Goal: Task Accomplishment & Management: Manage account settings

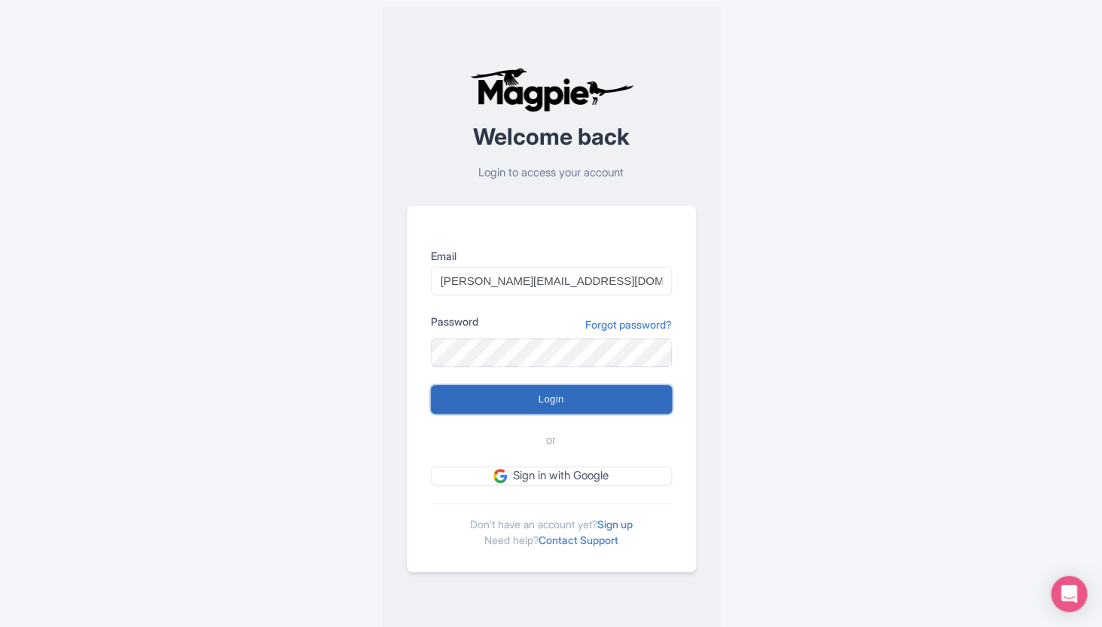
click at [549, 399] on input "Login" at bounding box center [551, 399] width 241 height 29
type input "Logging in..."
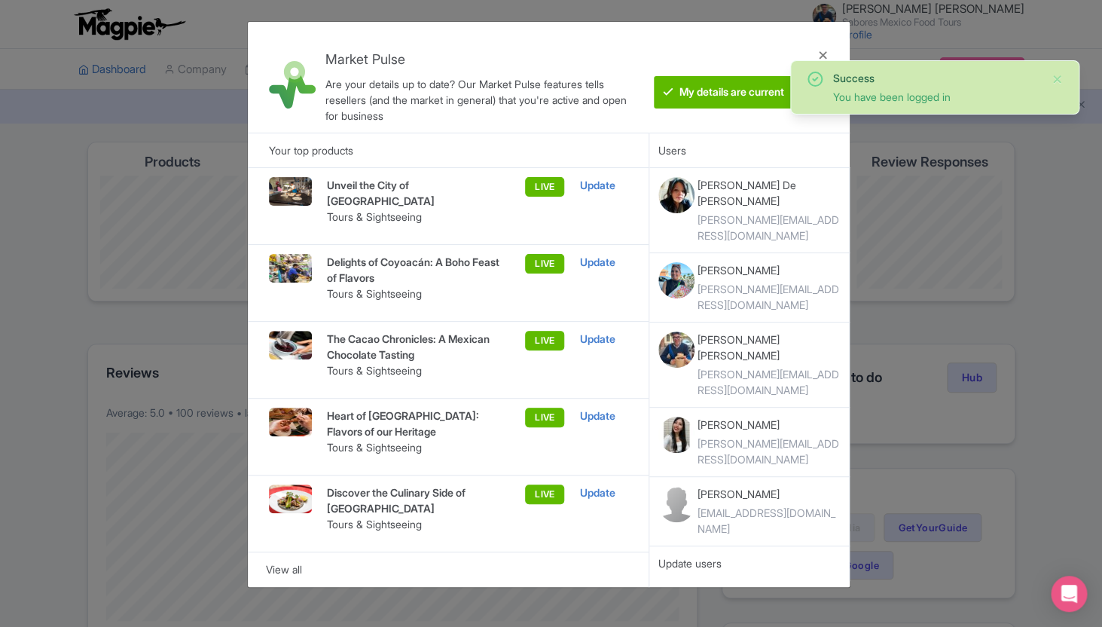
click at [527, 120] on div "Are your details up to date? Our Market Pulse features tells resellers (and the…" at bounding box center [483, 99] width 317 height 47
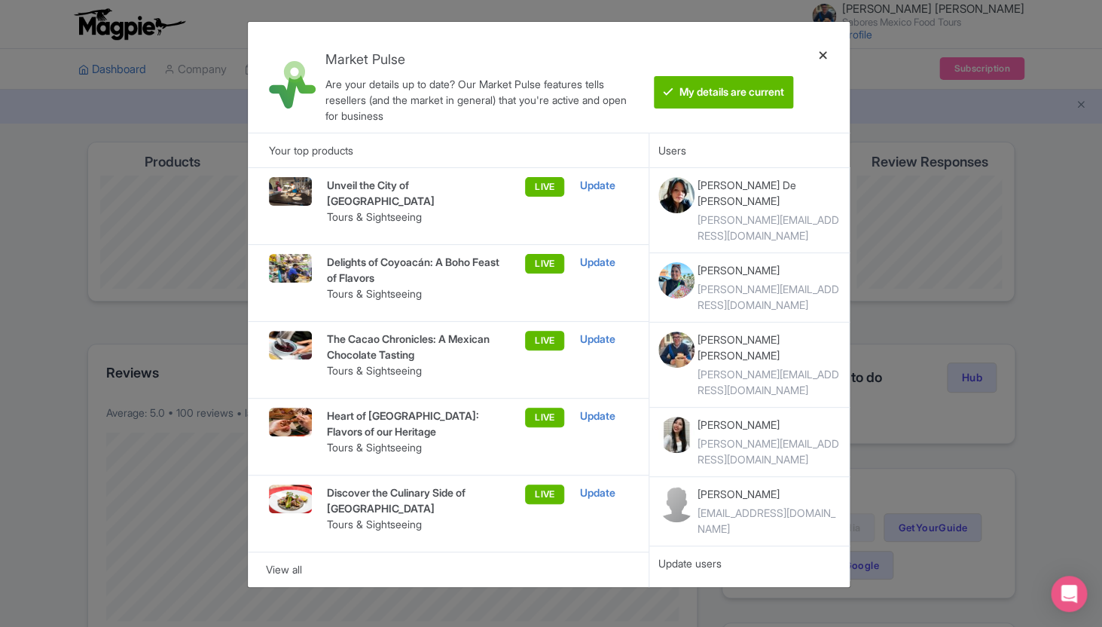
click at [819, 54] on div at bounding box center [823, 77] width 36 height 87
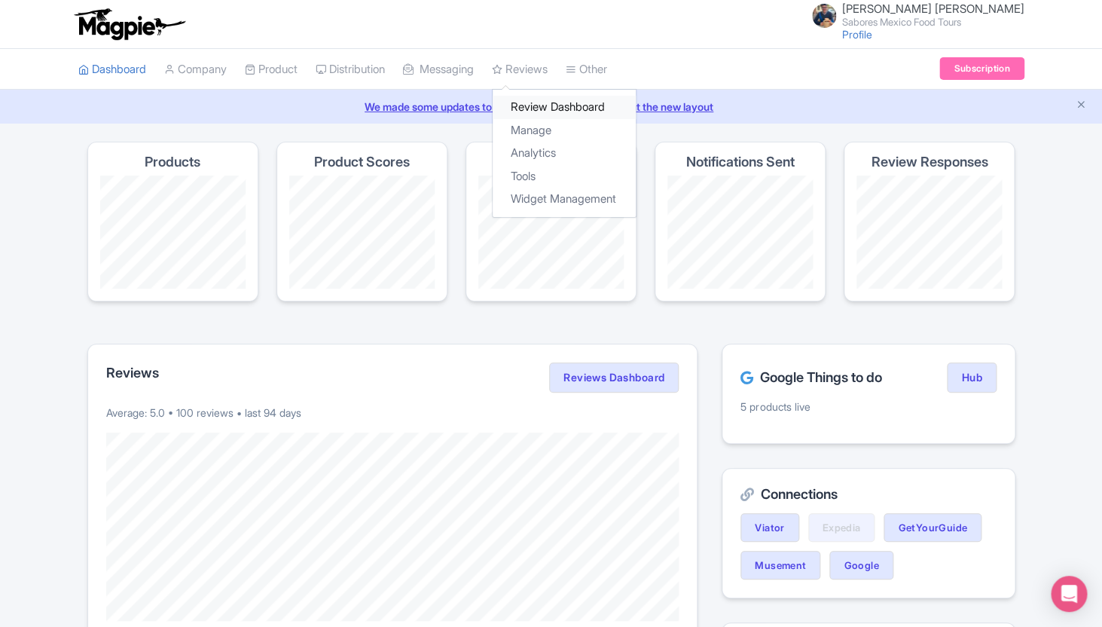
click at [546, 116] on link "Review Dashboard" at bounding box center [564, 107] width 143 height 23
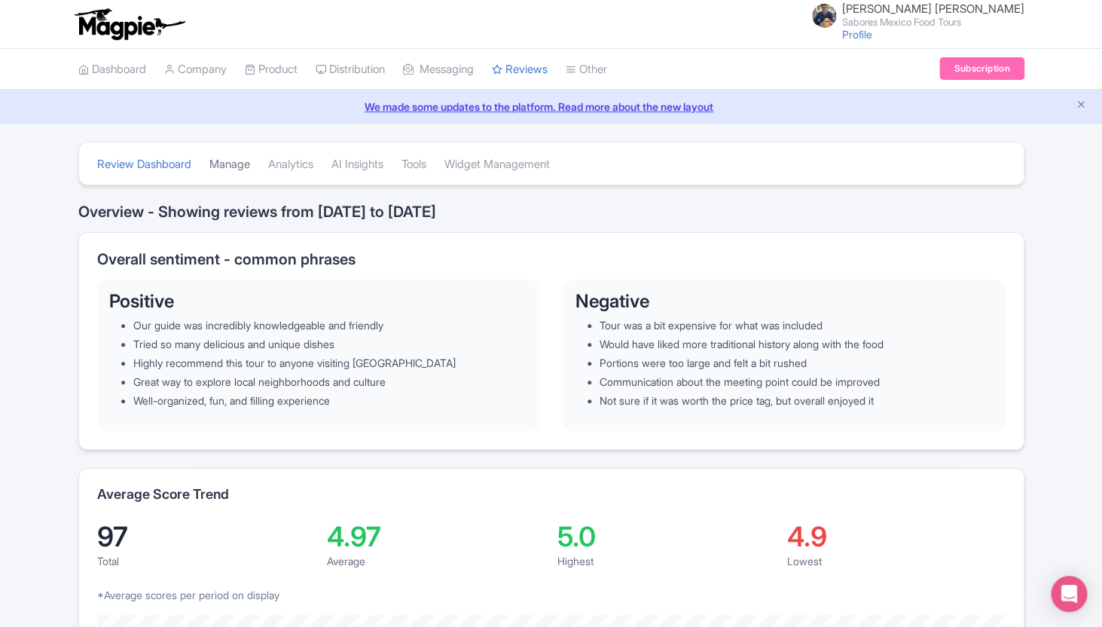
click at [233, 165] on link "Manage" at bounding box center [229, 164] width 41 height 41
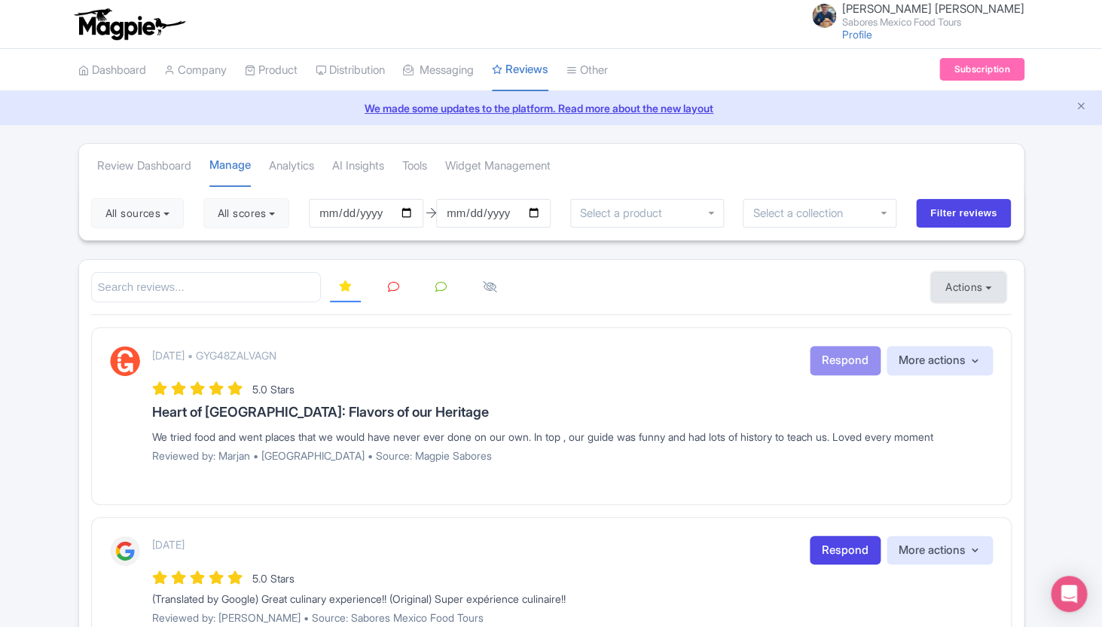
click at [980, 287] on button "Actions" at bounding box center [968, 287] width 75 height 30
click at [945, 331] on link "Import new reviews" at bounding box center [1020, 324] width 177 height 29
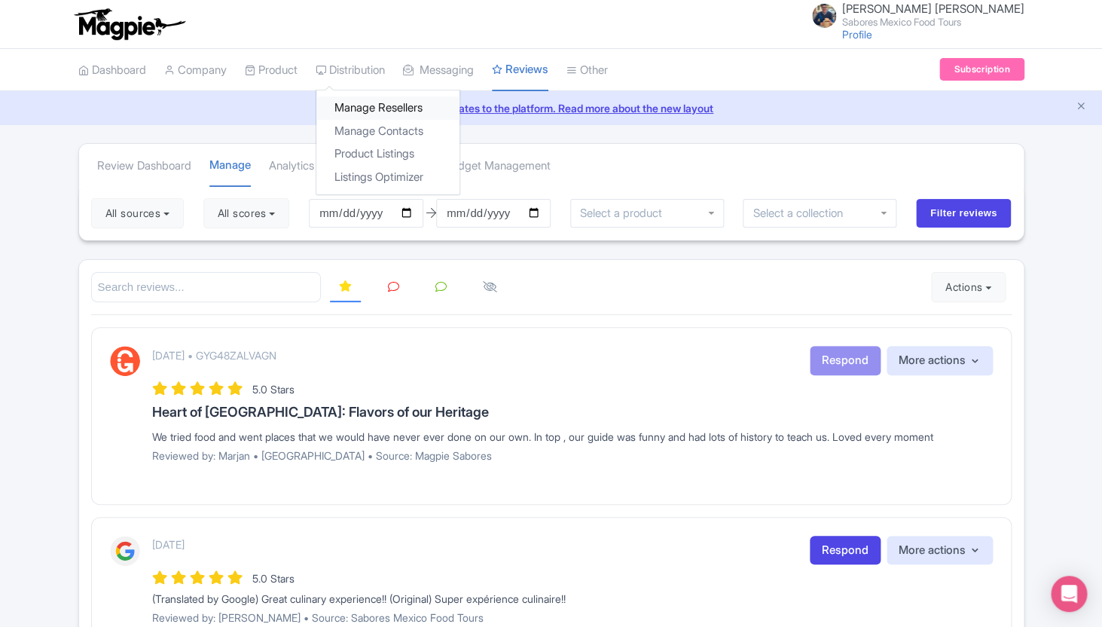
click at [368, 108] on link "Manage Resellers" at bounding box center [387, 107] width 143 height 23
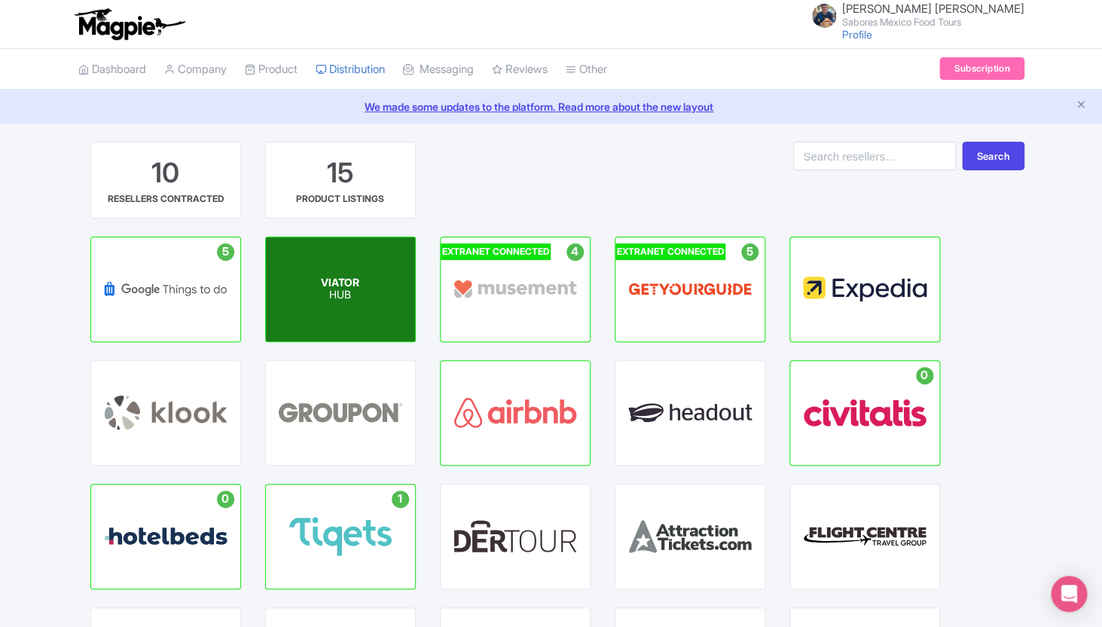
click at [359, 325] on div "VIATOR HUB" at bounding box center [340, 289] width 149 height 104
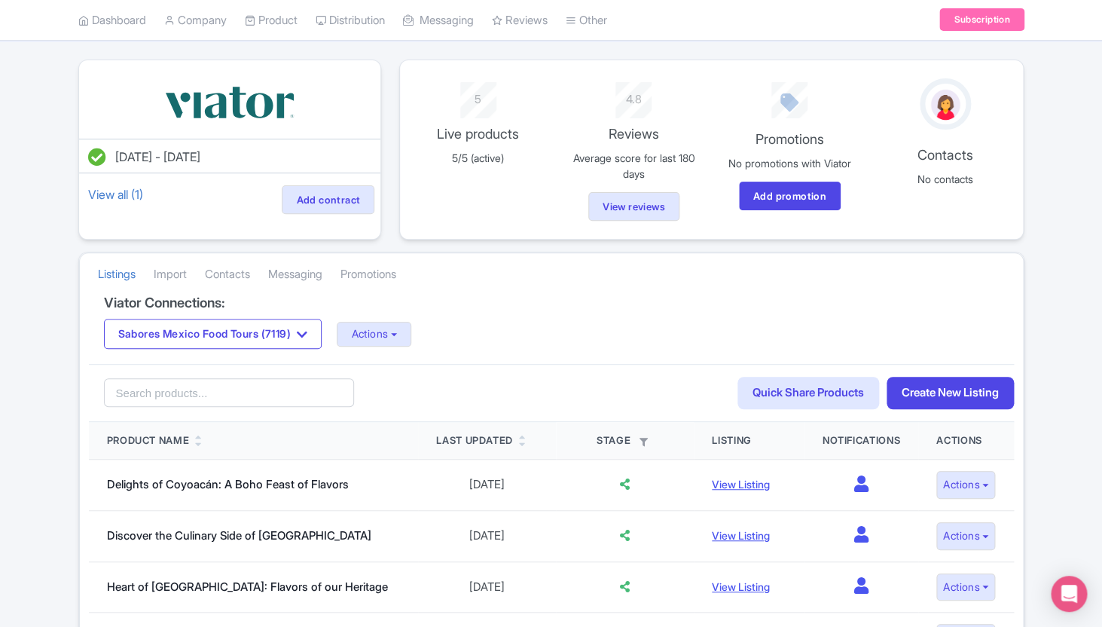
scroll to position [87, 0]
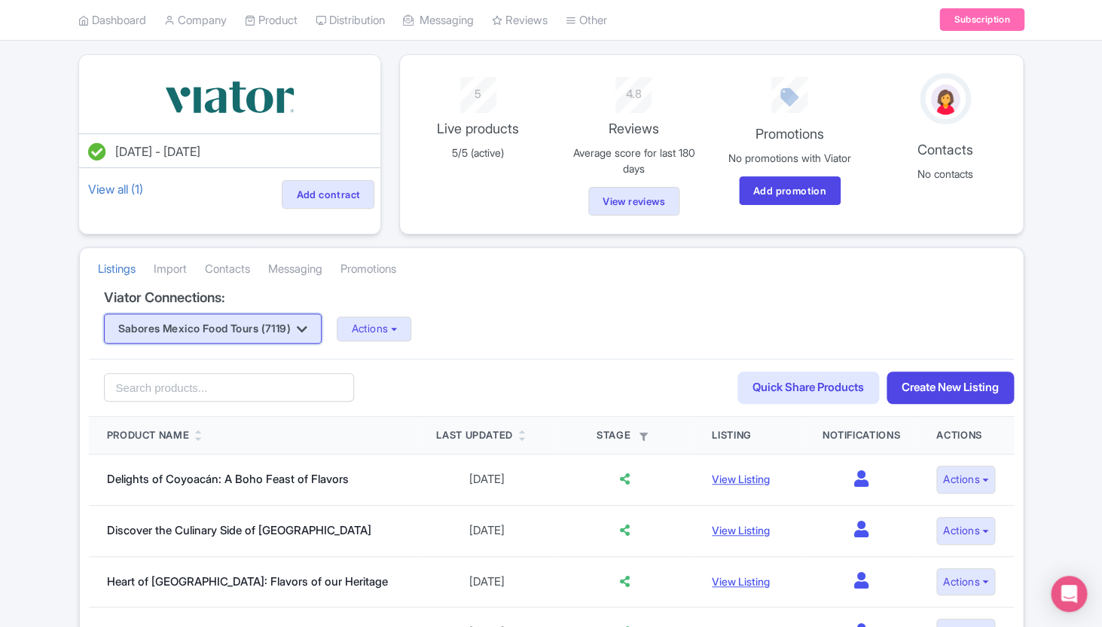
click at [322, 324] on button "Sabores Mexico Food Tours (7119)" at bounding box center [213, 328] width 218 height 30
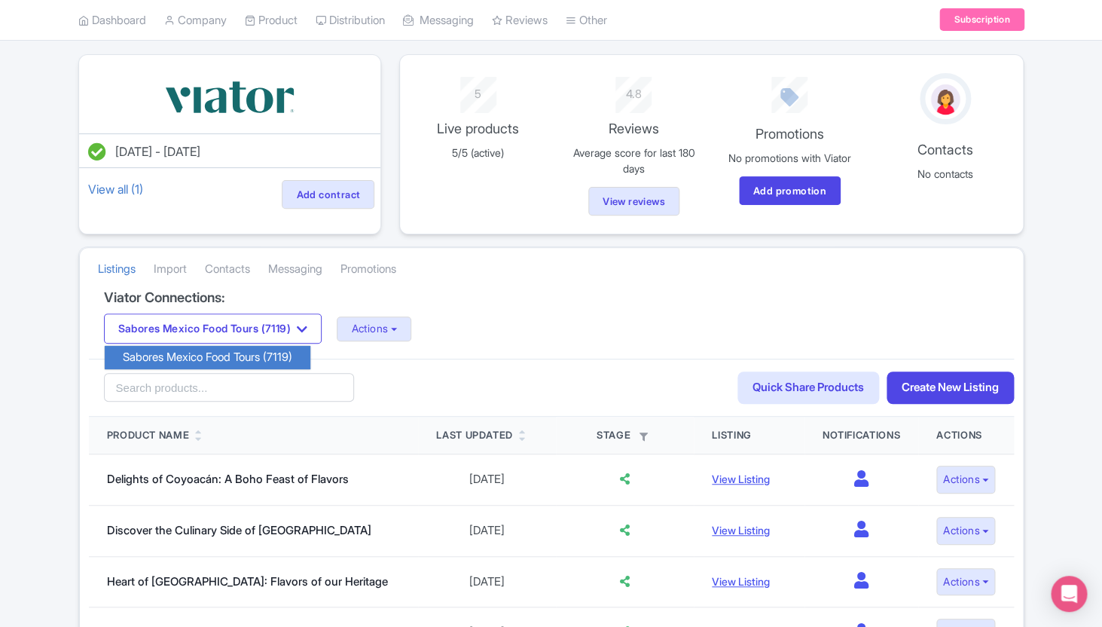
click at [474, 309] on div "Viator Connections: Sabores Mexico Food Tours (7119) Sabores Mexico Food Tours …" at bounding box center [551, 324] width 925 height 69
click at [411, 328] on button "Actions" at bounding box center [374, 328] width 75 height 25
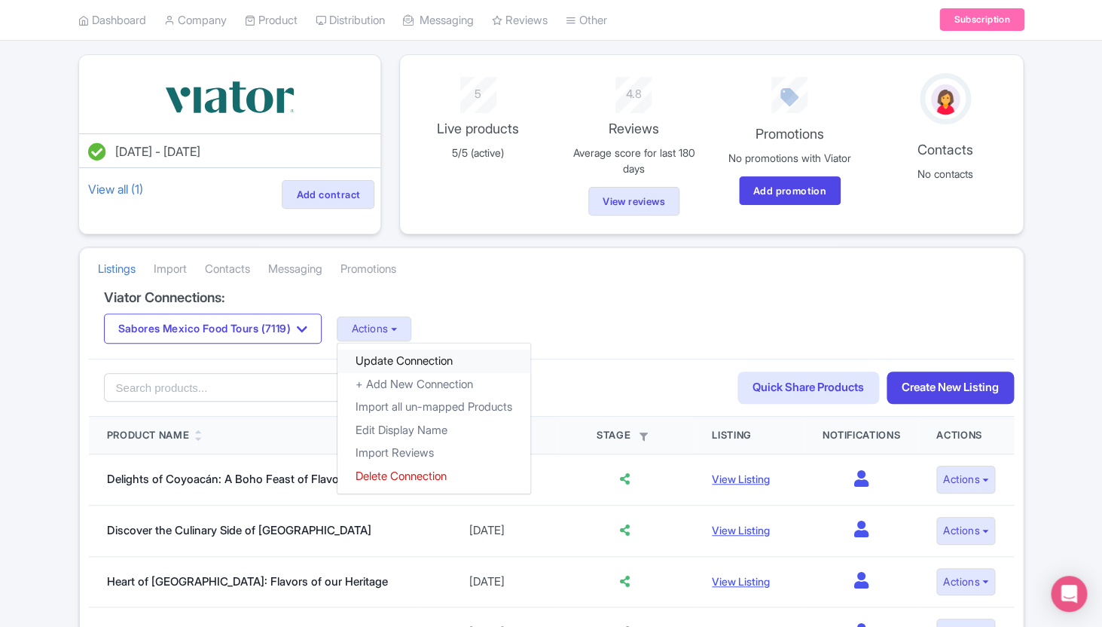
click at [429, 361] on link "Update Connection" at bounding box center [433, 361] width 193 height 23
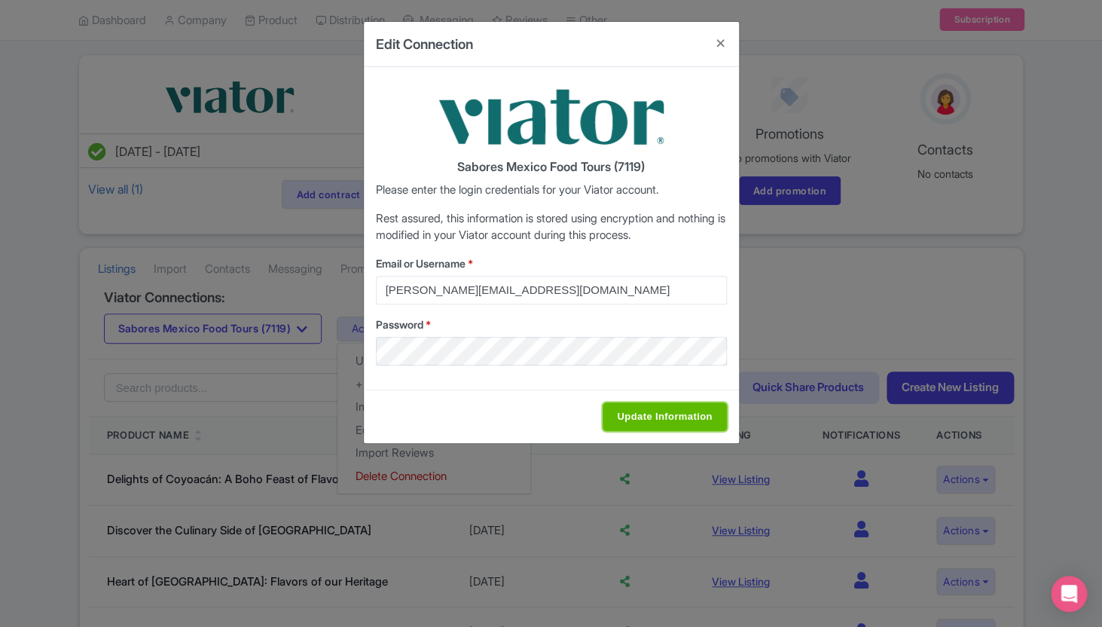
click at [673, 418] on input "Update Information" at bounding box center [665, 416] width 124 height 29
type input "Saving..."
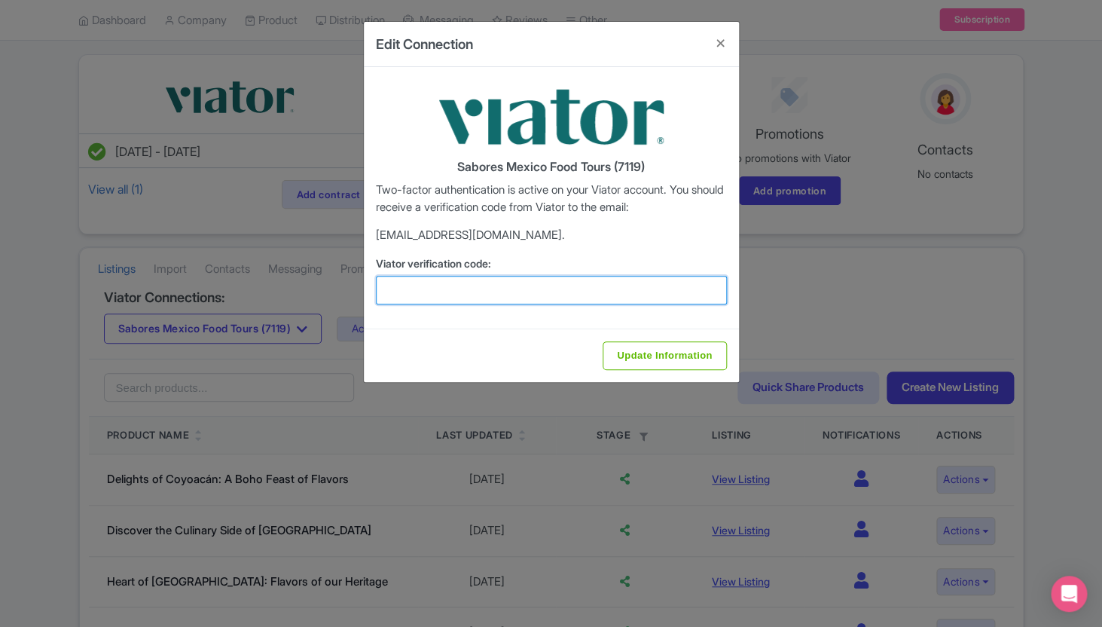
click at [481, 289] on input "Viator verification code:" at bounding box center [551, 290] width 351 height 29
click at [612, 300] on input "Viator verification code:" at bounding box center [551, 290] width 351 height 29
paste input "417296"
type input "417296"
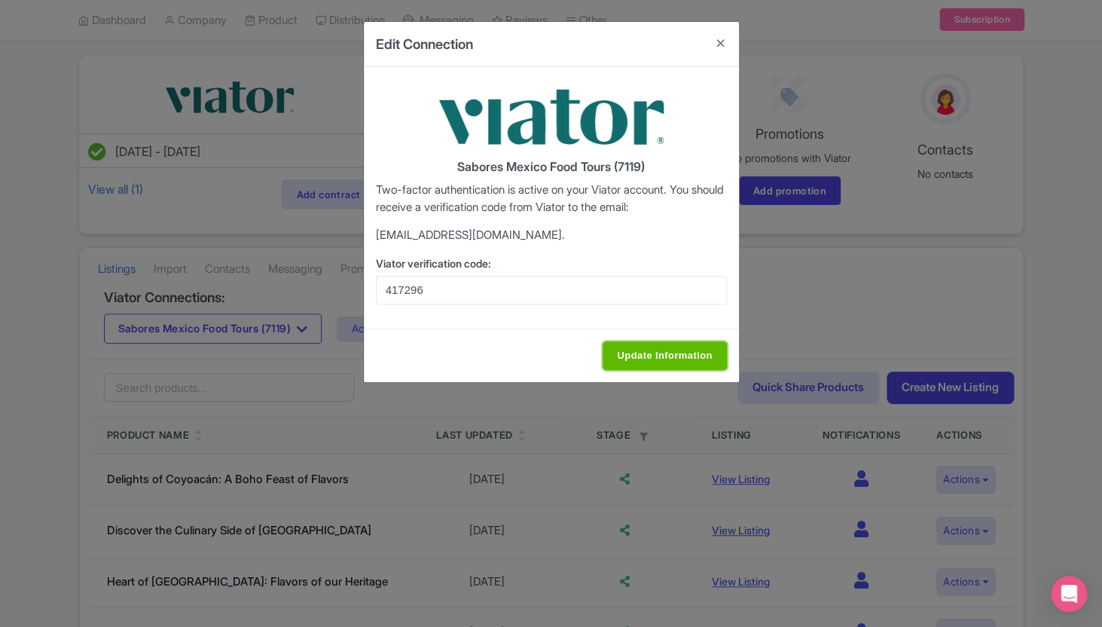
click at [663, 359] on input "Update Information" at bounding box center [665, 355] width 124 height 29
type input "Update Information"
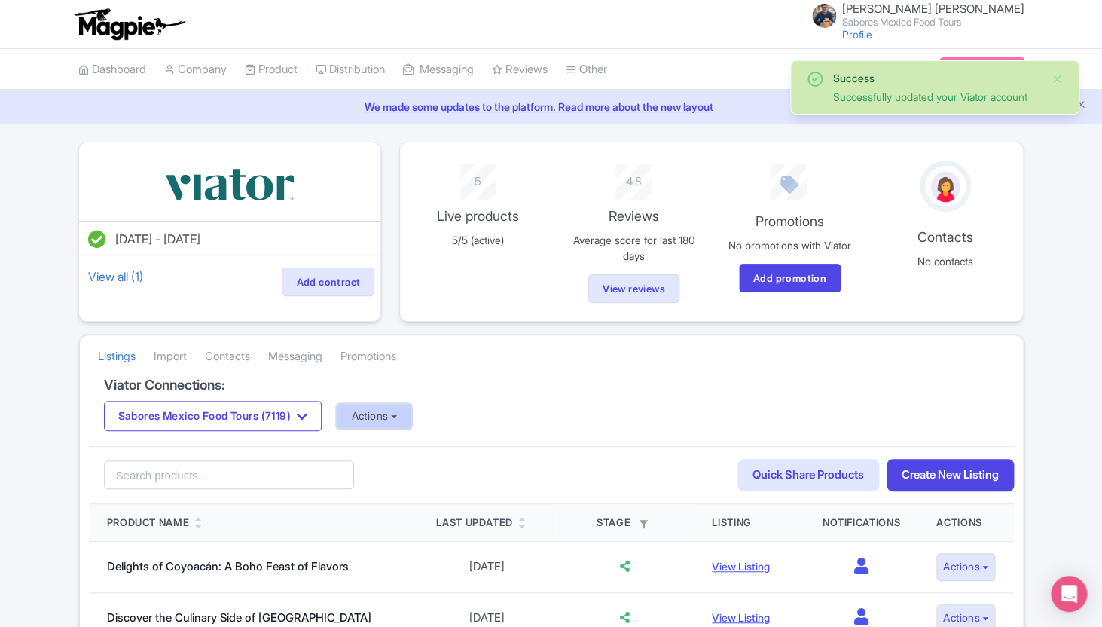
click at [411, 410] on button "Actions" at bounding box center [374, 416] width 75 height 25
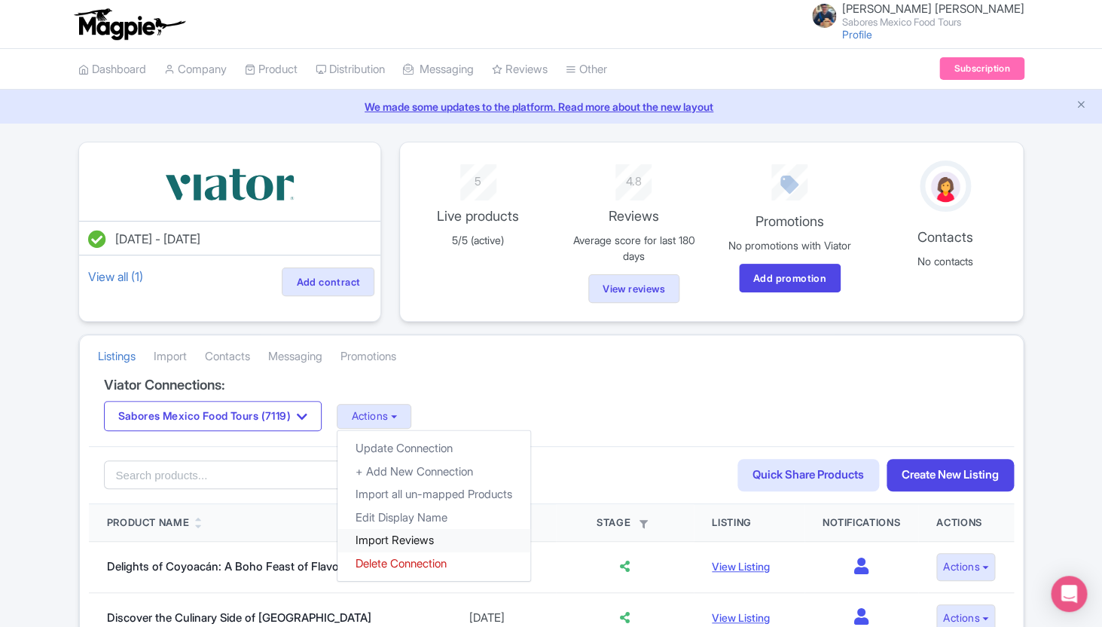
click at [426, 536] on link "Import Reviews" at bounding box center [433, 540] width 193 height 23
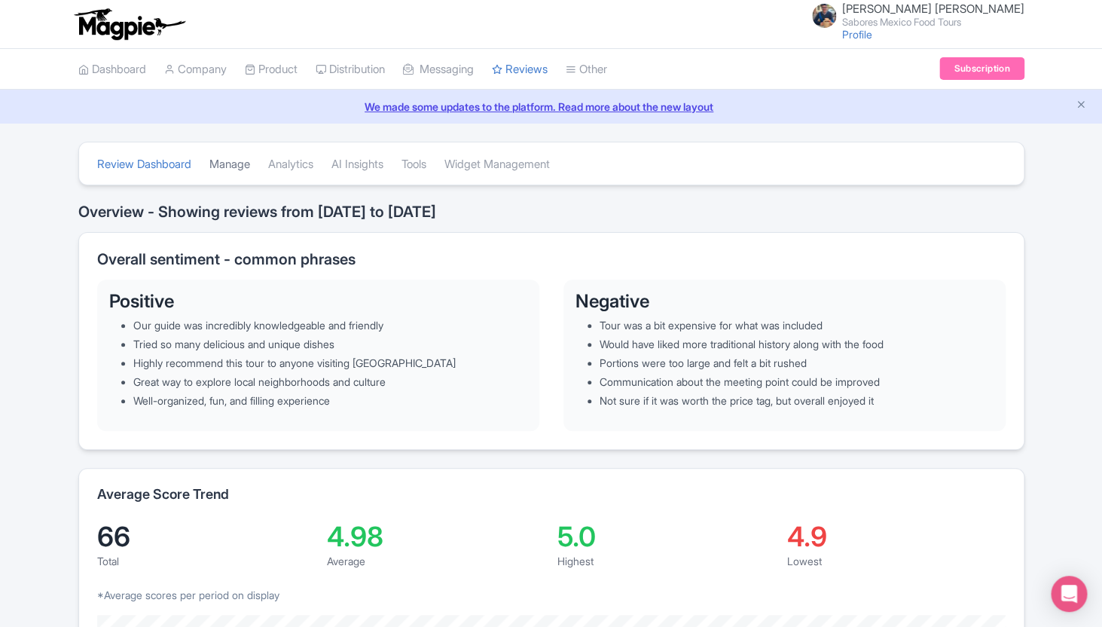
click at [228, 166] on link "Manage" at bounding box center [229, 164] width 41 height 41
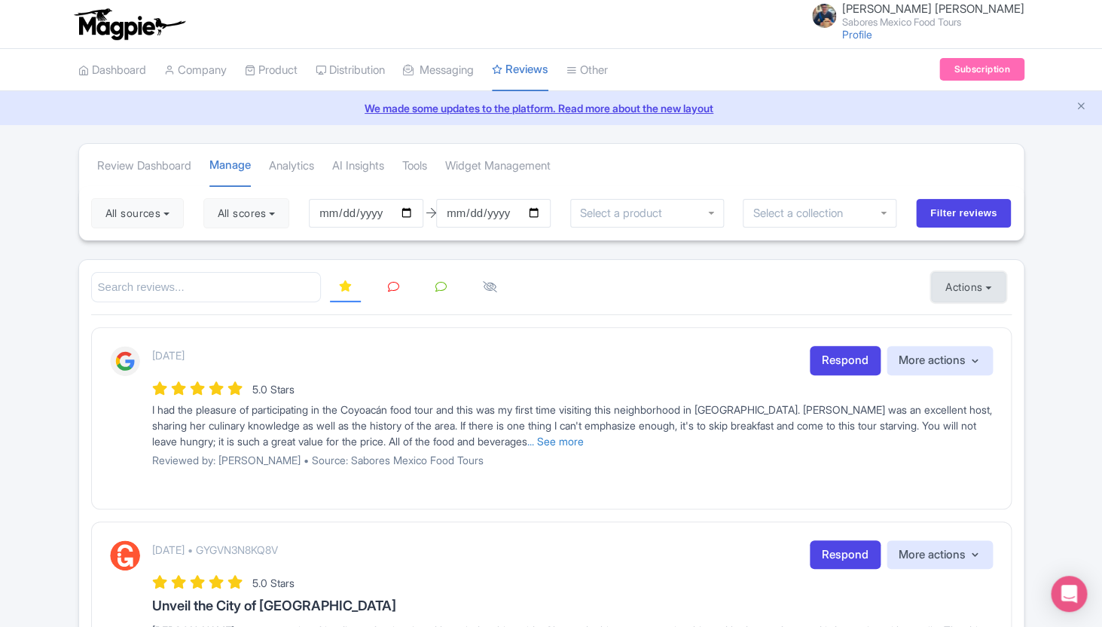
click at [995, 284] on button "Actions" at bounding box center [968, 287] width 75 height 30
click at [957, 328] on link "Import new reviews" at bounding box center [1020, 324] width 177 height 29
